Goal: Task Accomplishment & Management: Manage account settings

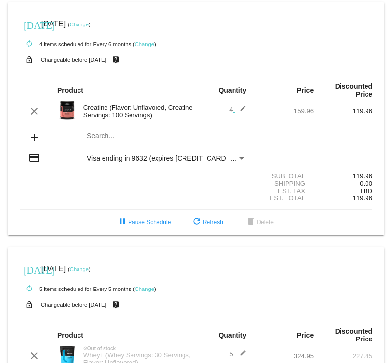
click at [89, 25] on link "Change" at bounding box center [79, 25] width 19 height 6
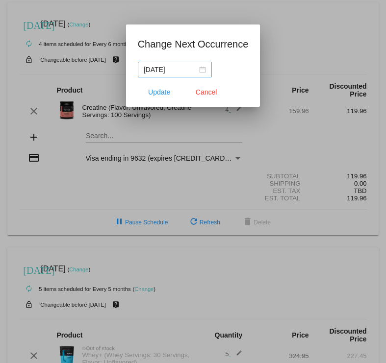
click at [202, 69] on div "[DATE]" at bounding box center [175, 69] width 62 height 11
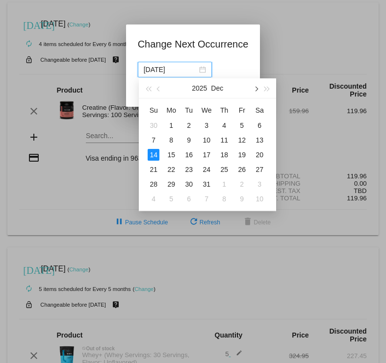
click at [256, 91] on button "button" at bounding box center [255, 88] width 11 height 20
click at [171, 152] on div "16" at bounding box center [171, 155] width 12 height 12
type input "[DATE]"
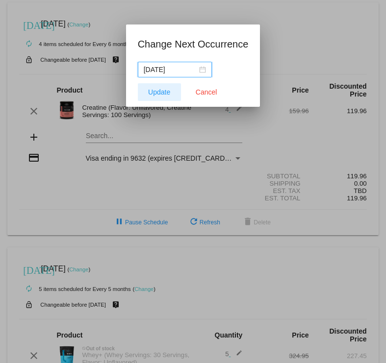
click at [168, 91] on span "Update" at bounding box center [159, 92] width 22 height 8
